Goal: Task Accomplishment & Management: Manage account settings

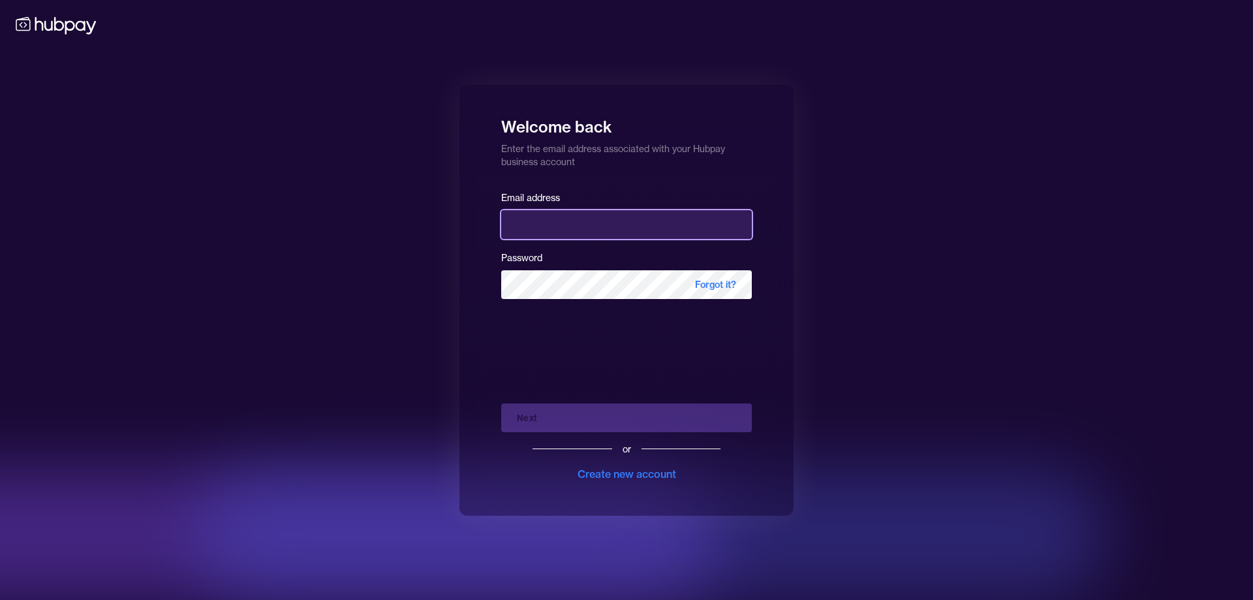
type input "**********"
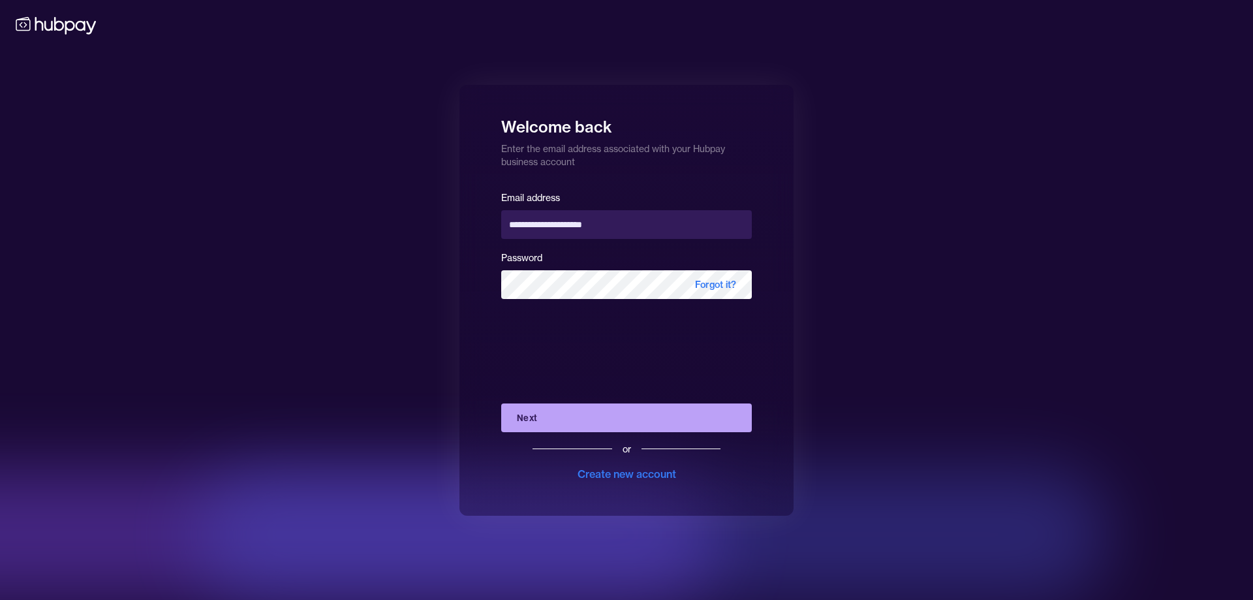
click at [568, 415] on div "Next or Create new account" at bounding box center [626, 437] width 251 height 89
click at [575, 412] on button "Next" at bounding box center [626, 417] width 251 height 29
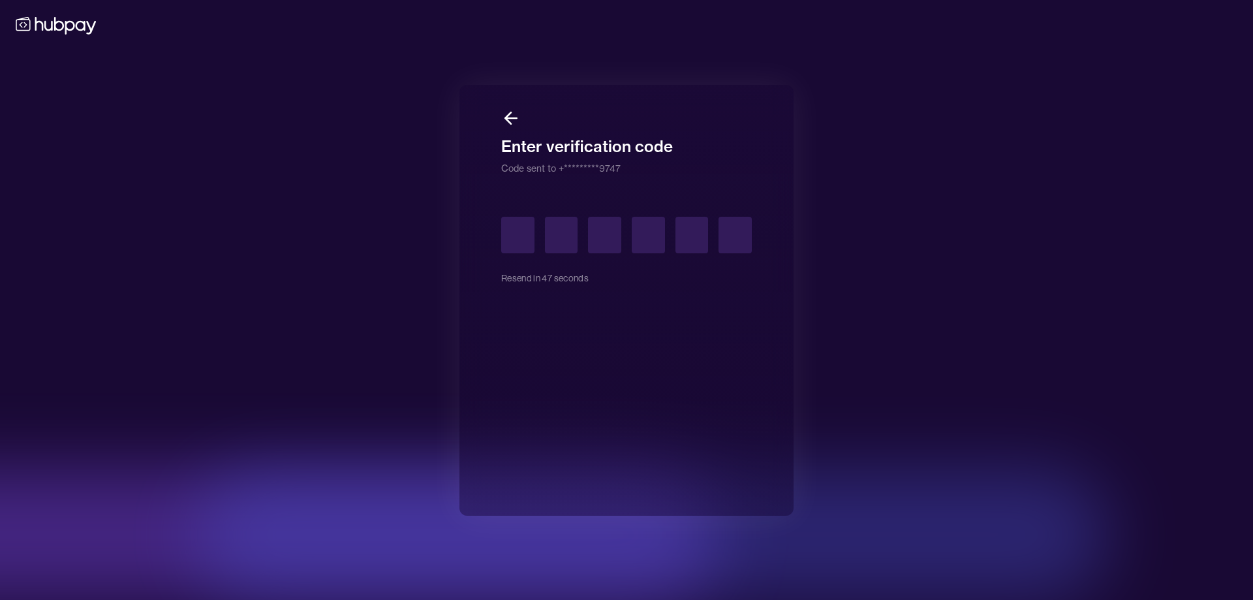
type input "*"
